Goal: Navigation & Orientation: Find specific page/section

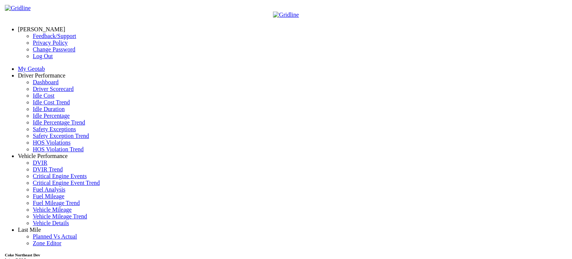
click at [64, 74] on link "Driver Performance" at bounding box center [42, 75] width 48 height 6
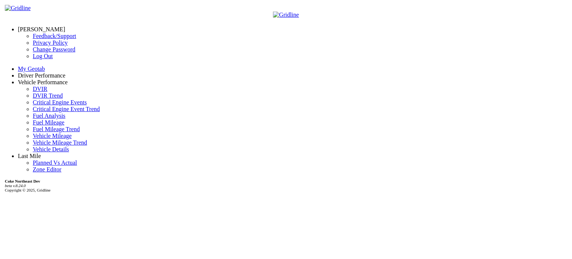
click at [65, 26] on link "[PERSON_NAME]" at bounding box center [41, 29] width 47 height 6
click at [65, 26] on span at bounding box center [65, 29] width 0 height 6
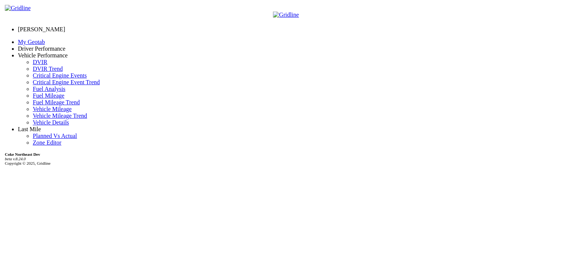
click at [41, 126] on link "Last Mile" at bounding box center [29, 129] width 23 height 6
click at [41, 126] on span at bounding box center [41, 129] width 0 height 6
click at [57, 140] on div "Adam Ebel Feedback/Support Privacy Policy Change Password Log Out My Geotab Dri…" at bounding box center [286, 132] width 566 height 259
click at [65, 26] on span at bounding box center [65, 29] width 0 height 6
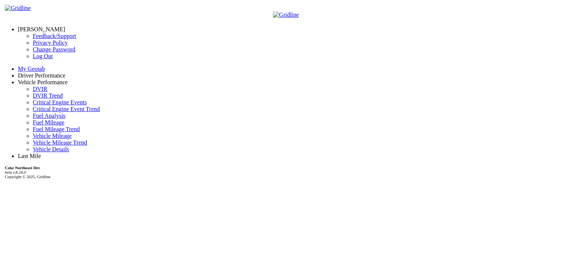
click at [65, 26] on span at bounding box center [65, 29] width 0 height 6
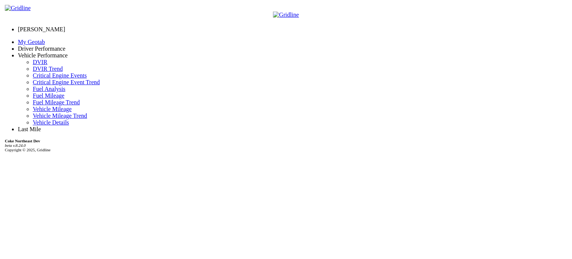
click at [40, 126] on link "Last Mile" at bounding box center [29, 129] width 23 height 6
click at [48, 26] on link "[PERSON_NAME]" at bounding box center [41, 29] width 47 height 6
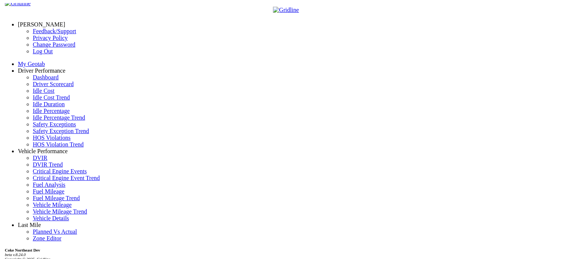
scroll to position [16, 0]
click at [60, 21] on link "[PERSON_NAME]" at bounding box center [41, 24] width 47 height 6
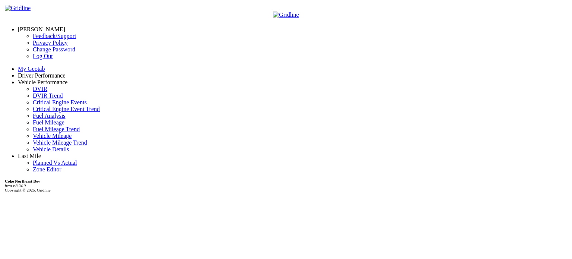
click at [33, 59] on link "Log Out" at bounding box center [43, 56] width 20 height 6
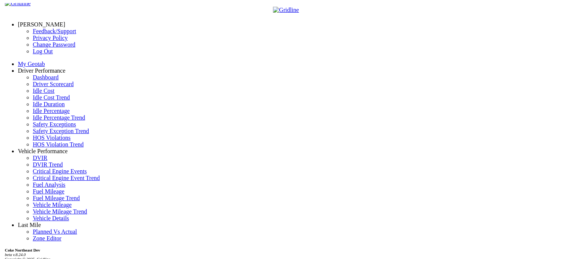
scroll to position [16, 0]
click at [41, 228] on link "Last Mile" at bounding box center [29, 225] width 23 height 6
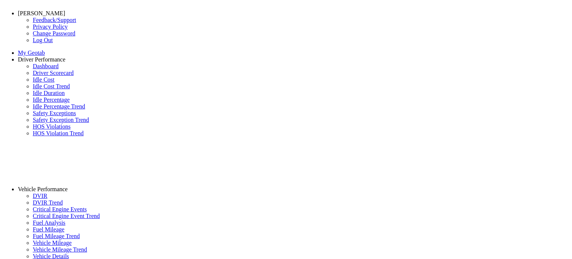
scroll to position [0, 0]
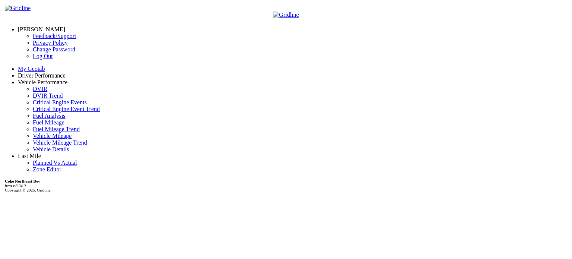
click at [41, 153] on link "Last Mile" at bounding box center [29, 156] width 23 height 6
